Goal: Obtain resource: Download file/media

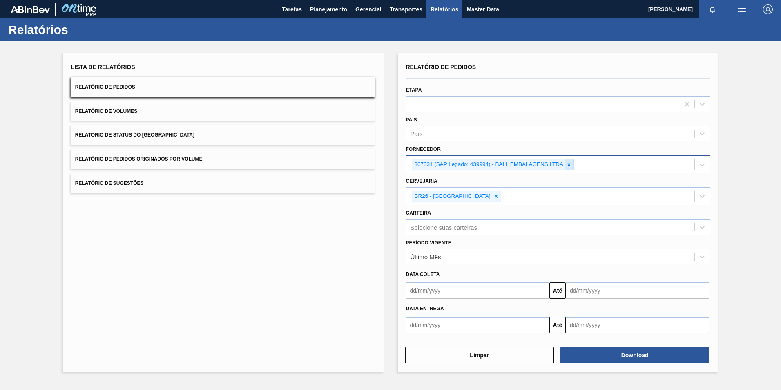
click at [570, 166] on icon at bounding box center [569, 164] width 3 height 3
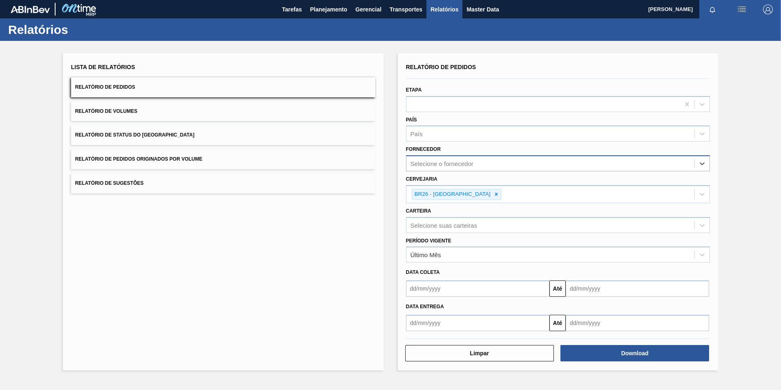
paste input "307331"
type input "307331"
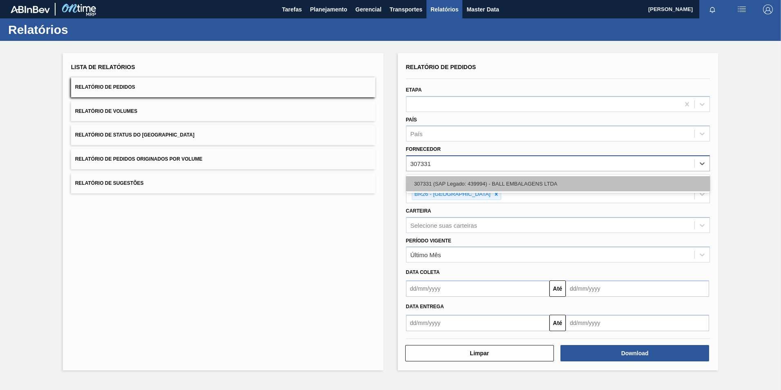
click at [453, 185] on div "307331 (SAP Legado: 439994) - BALL EMBALAGENS LTDA" at bounding box center [558, 183] width 304 height 15
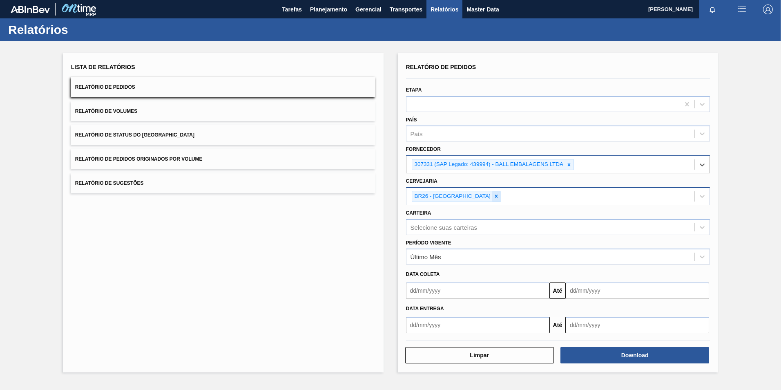
click at [493, 195] on icon at bounding box center [496, 196] width 6 height 6
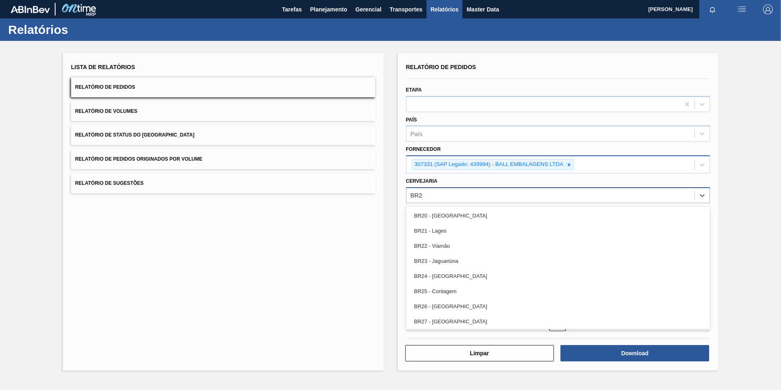
type input "BR23"
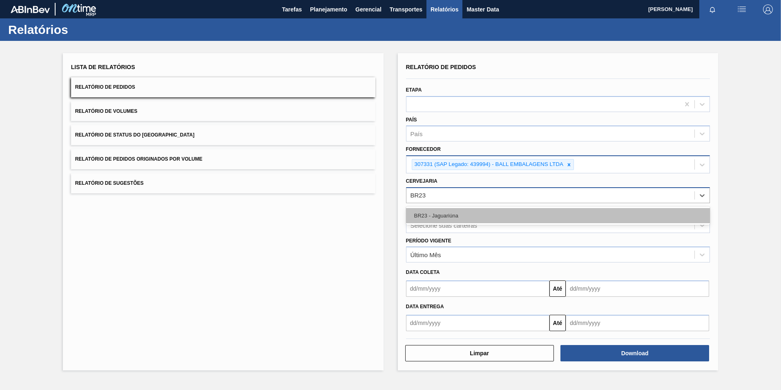
click at [416, 217] on div "BR23 - Jaguariúna" at bounding box center [558, 215] width 304 height 15
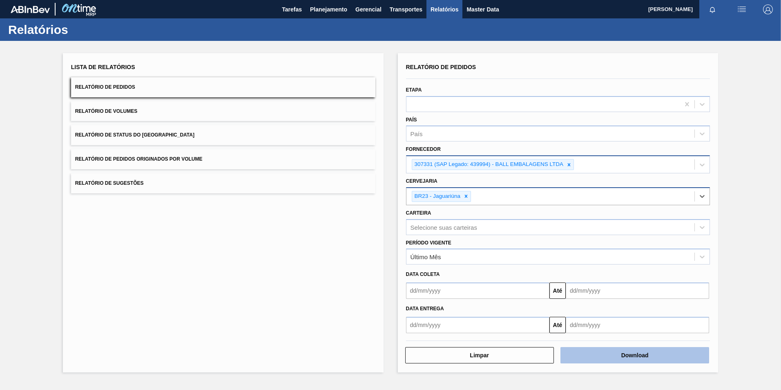
click at [621, 355] on button "Download" at bounding box center [634, 355] width 149 height 16
click at [567, 167] on div at bounding box center [569, 164] width 9 height 10
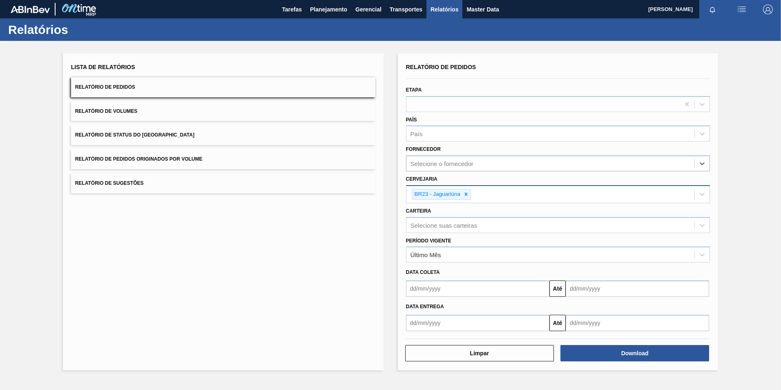
paste input "279725"
type input "279725"
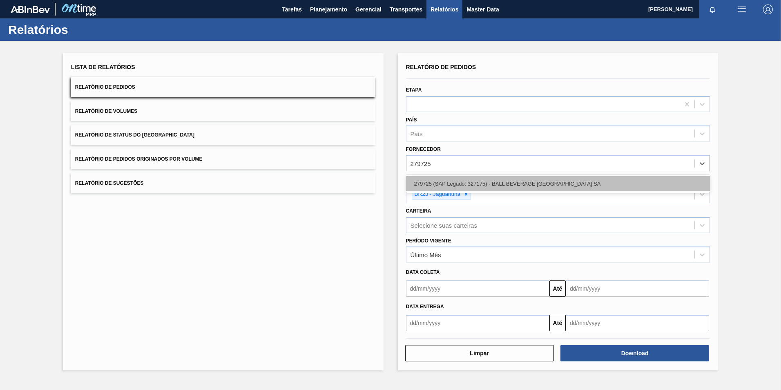
click at [479, 182] on div "279725 (SAP Legado: 327175) - BALL BEVERAGE [GEOGRAPHIC_DATA] SA" at bounding box center [558, 183] width 304 height 15
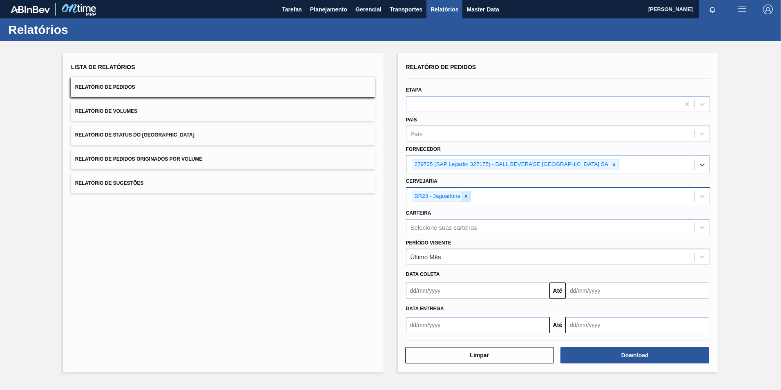
click at [467, 195] on icon at bounding box center [466, 196] width 6 height 6
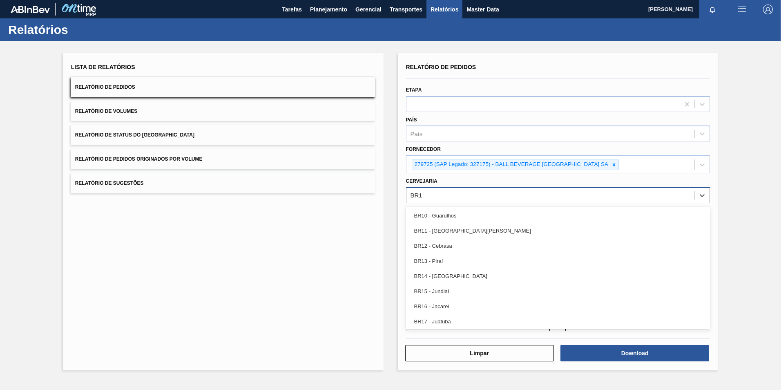
type input "BR19"
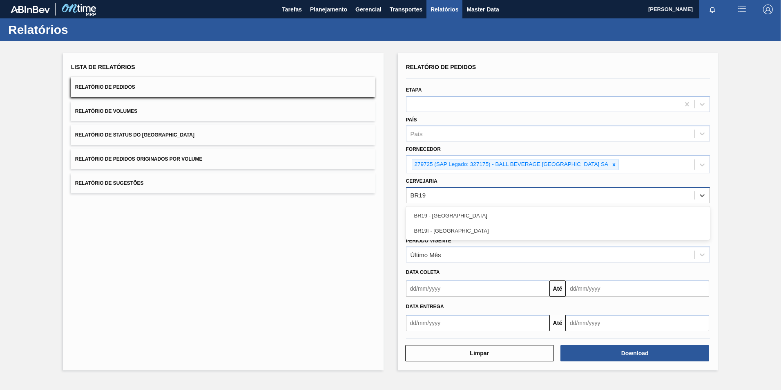
drag, startPoint x: 458, startPoint y: 219, endPoint x: 454, endPoint y: 216, distance: 4.3
click at [454, 216] on div "BR19 - [GEOGRAPHIC_DATA]" at bounding box center [558, 215] width 304 height 15
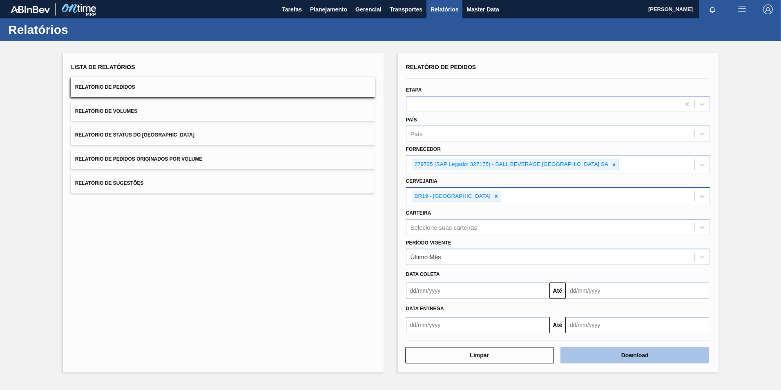
click at [638, 355] on button "Download" at bounding box center [634, 355] width 149 height 16
